Goal: Entertainment & Leisure: Consume media (video, audio)

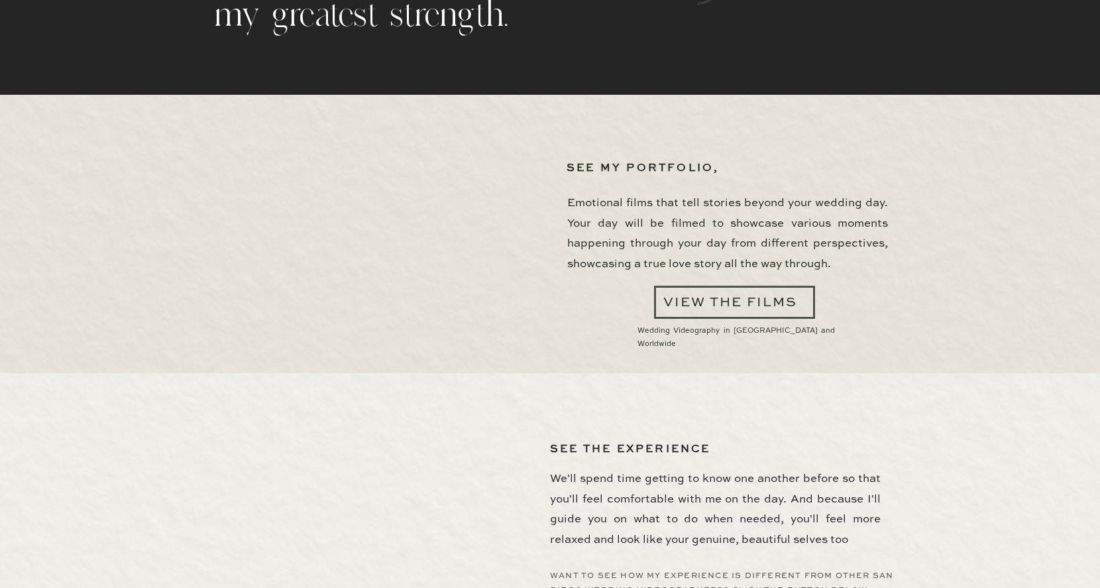
scroll to position [3529, 0]
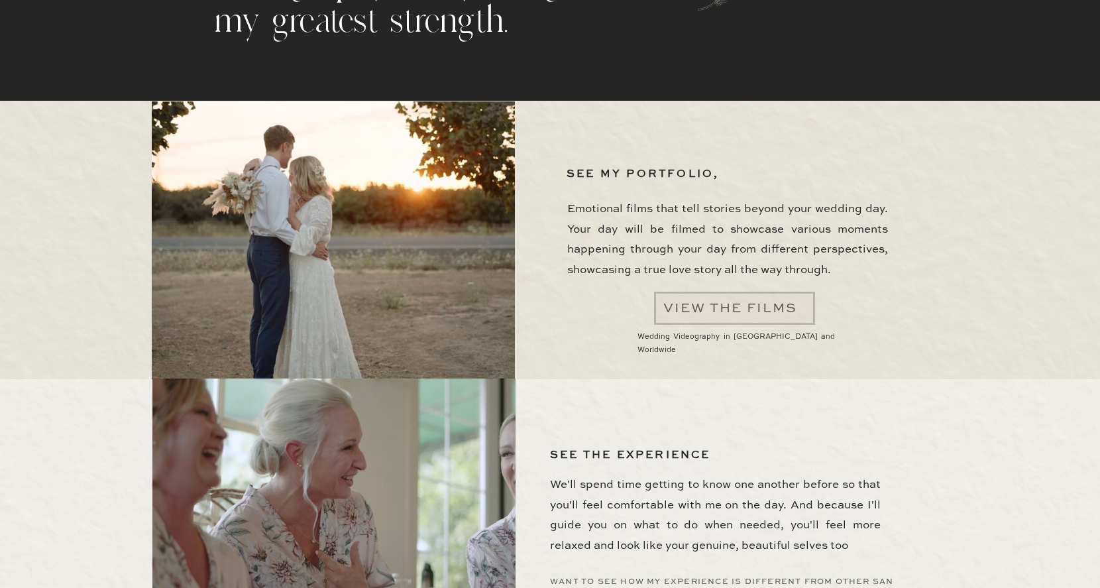
click at [775, 310] on div at bounding box center [734, 308] width 161 height 33
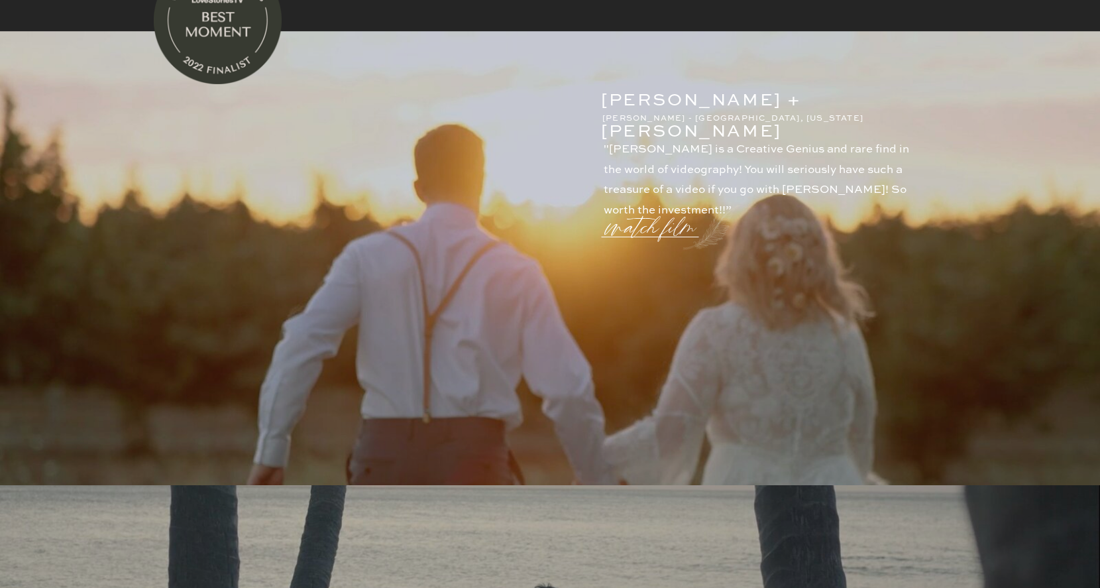
scroll to position [36, 0]
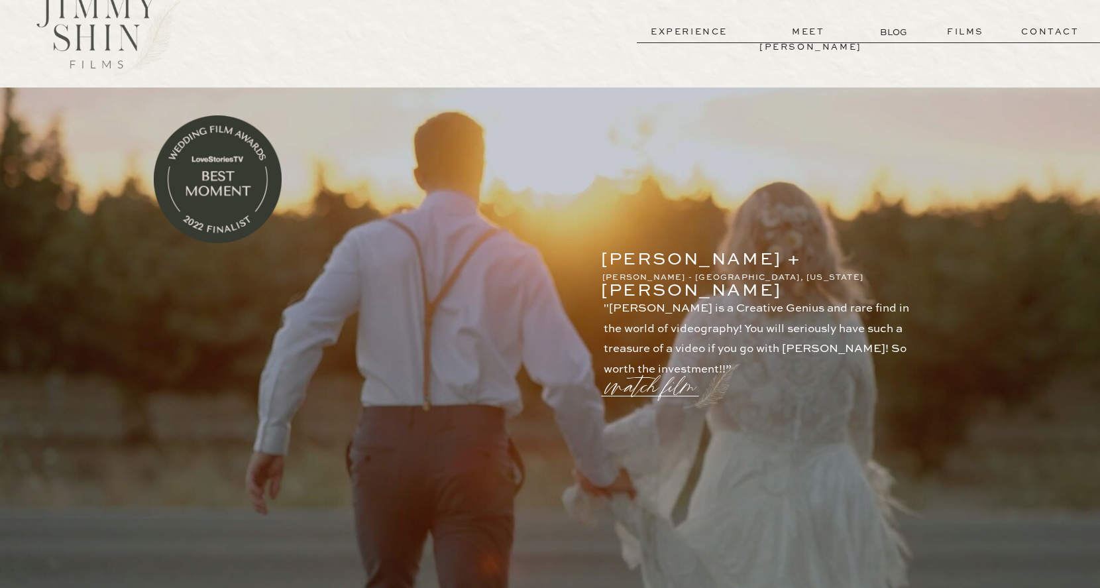
click at [650, 377] on p "watch film" at bounding box center [654, 378] width 95 height 50
click at [866, 124] on icon at bounding box center [868, 125] width 48 height 53
